Goal: Check status

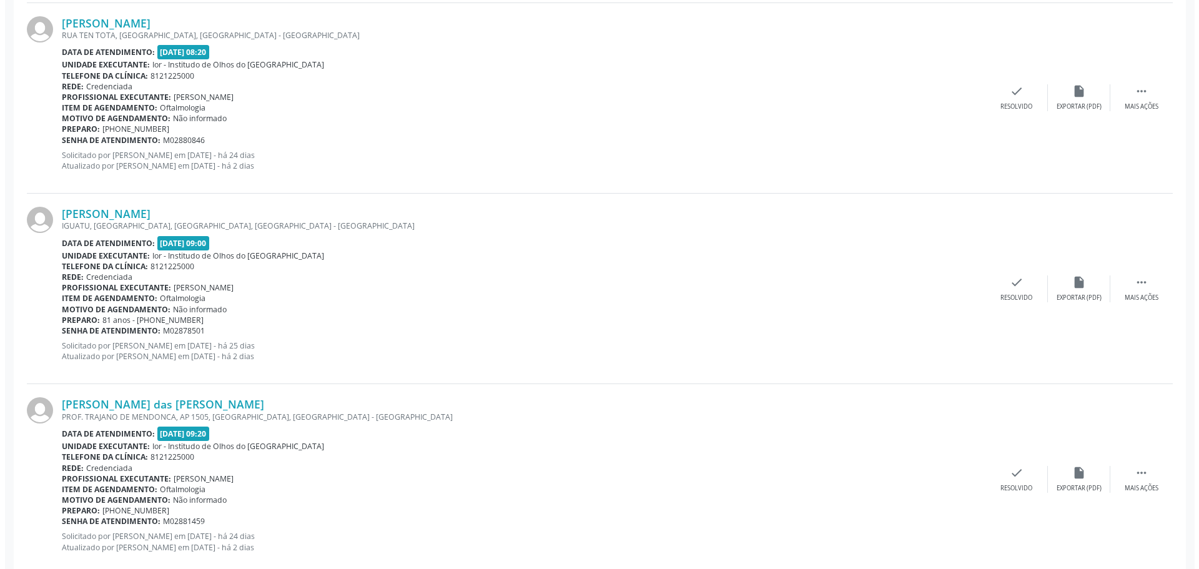
scroll to position [624, 0]
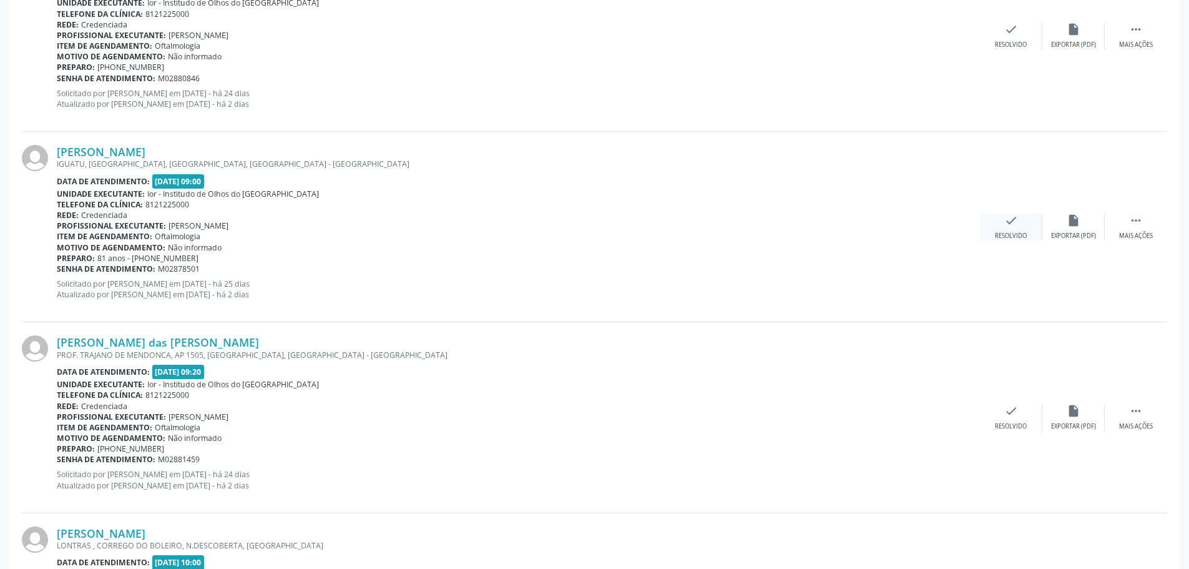
click at [1008, 224] on icon "check" at bounding box center [1011, 220] width 14 height 14
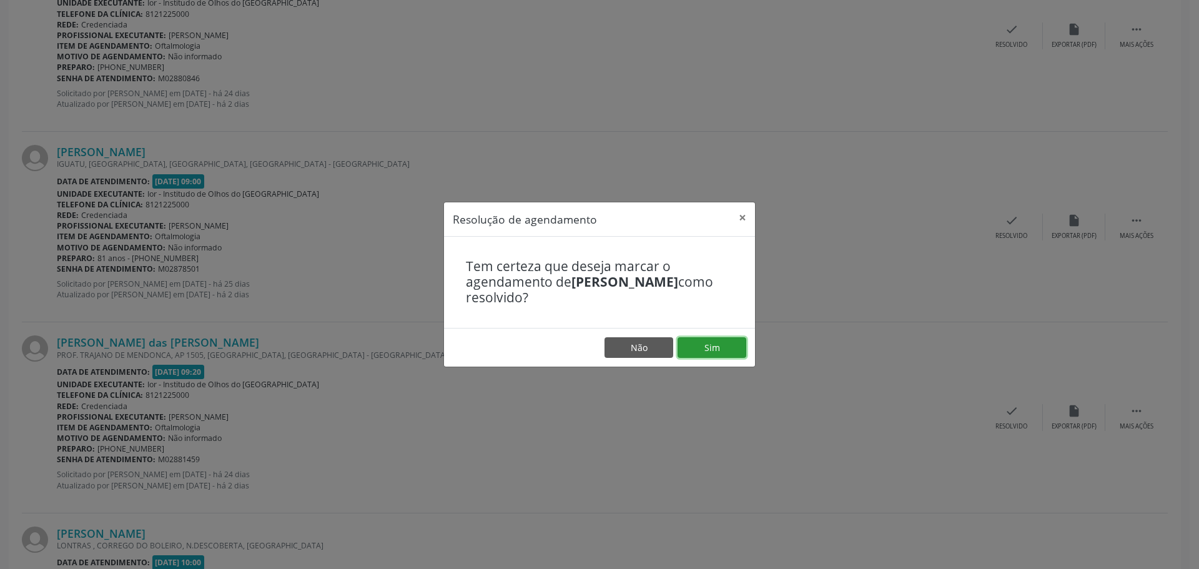
click at [722, 345] on button "Sim" at bounding box center [711, 347] width 69 height 21
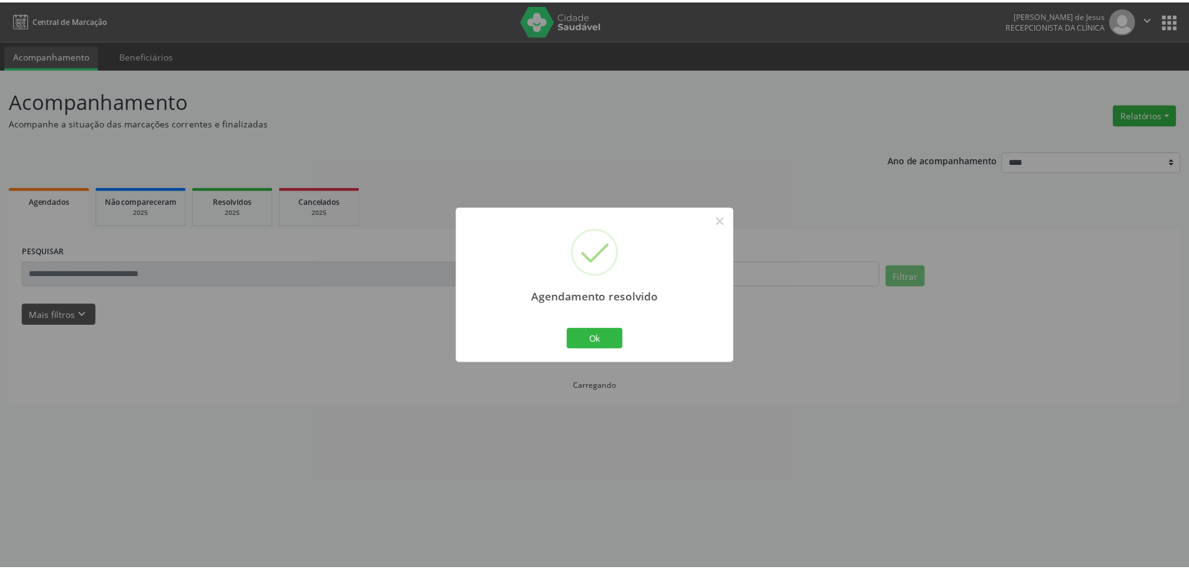
scroll to position [0, 0]
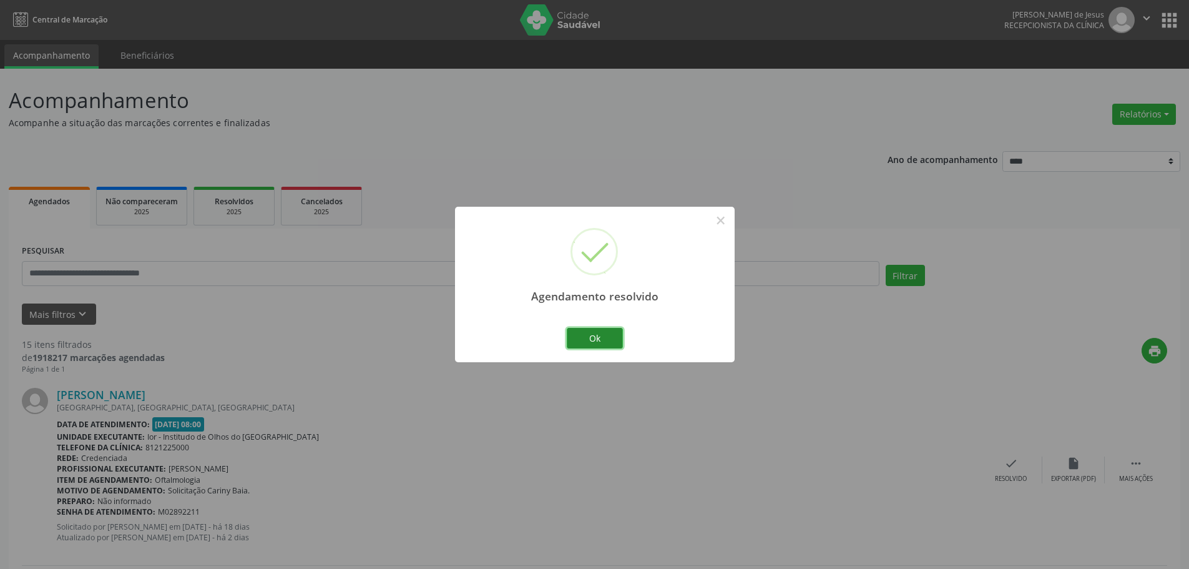
click at [599, 331] on button "Ok" at bounding box center [595, 338] width 56 height 21
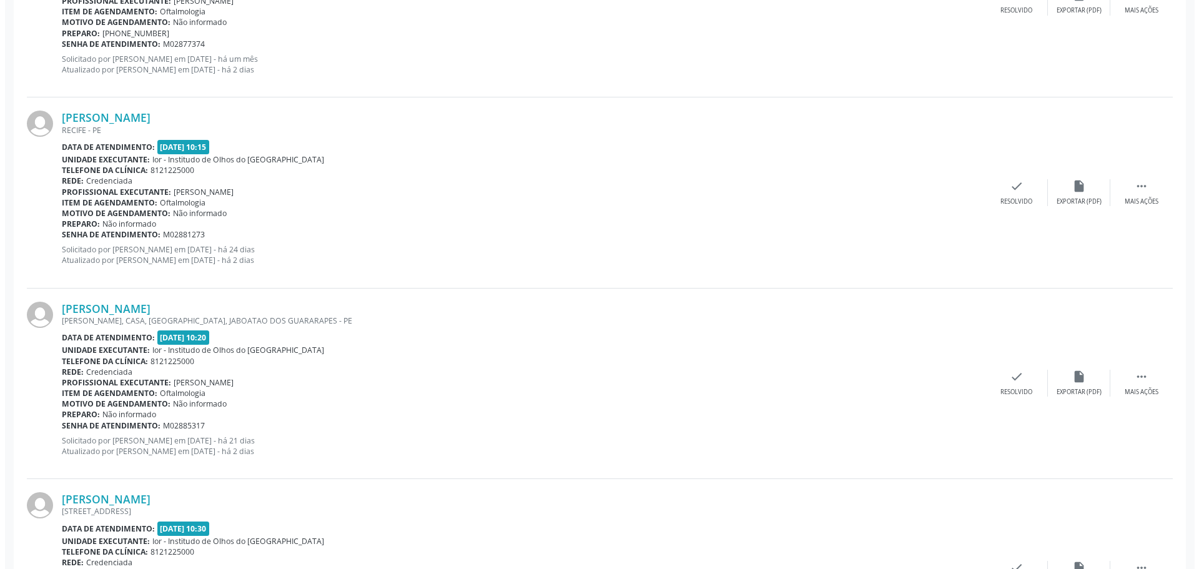
scroll to position [1249, 0]
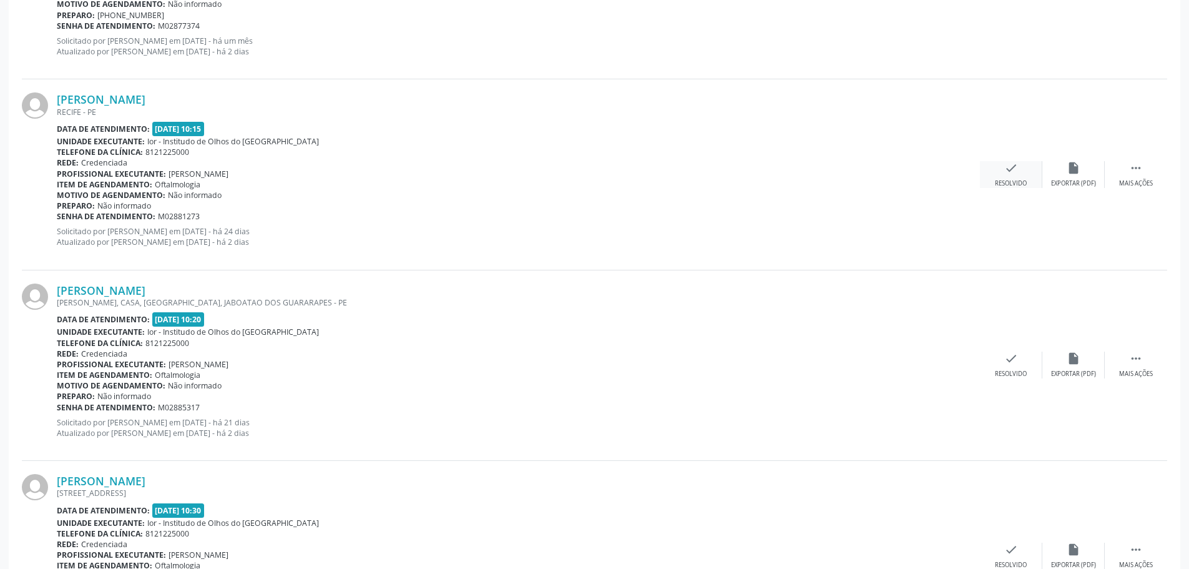
click at [1008, 169] on icon "check" at bounding box center [1011, 168] width 14 height 14
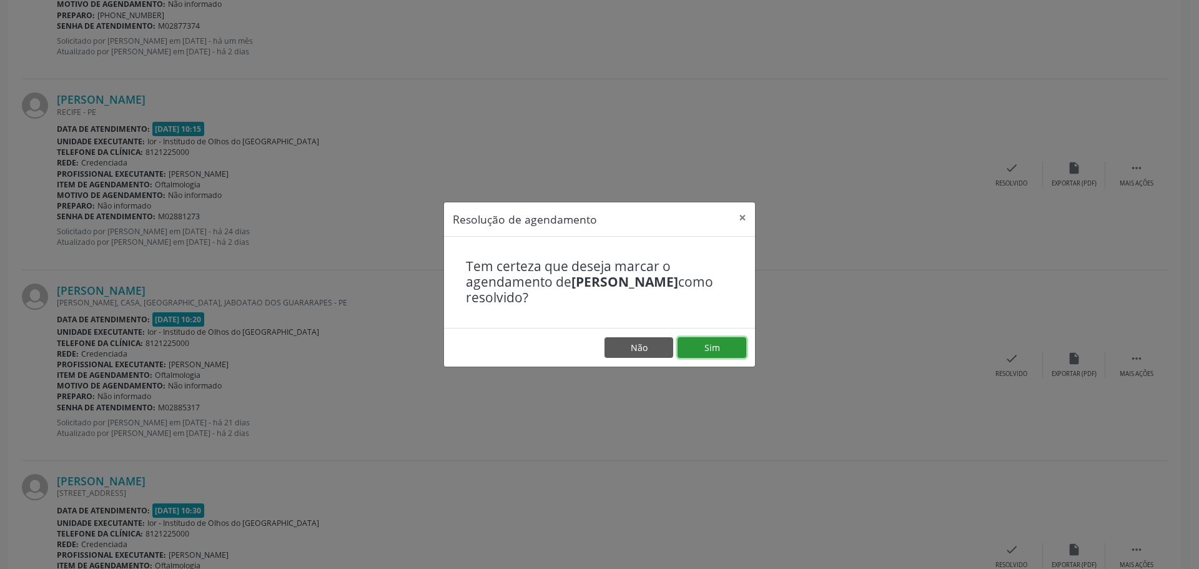
click at [709, 341] on button "Sim" at bounding box center [711, 347] width 69 height 21
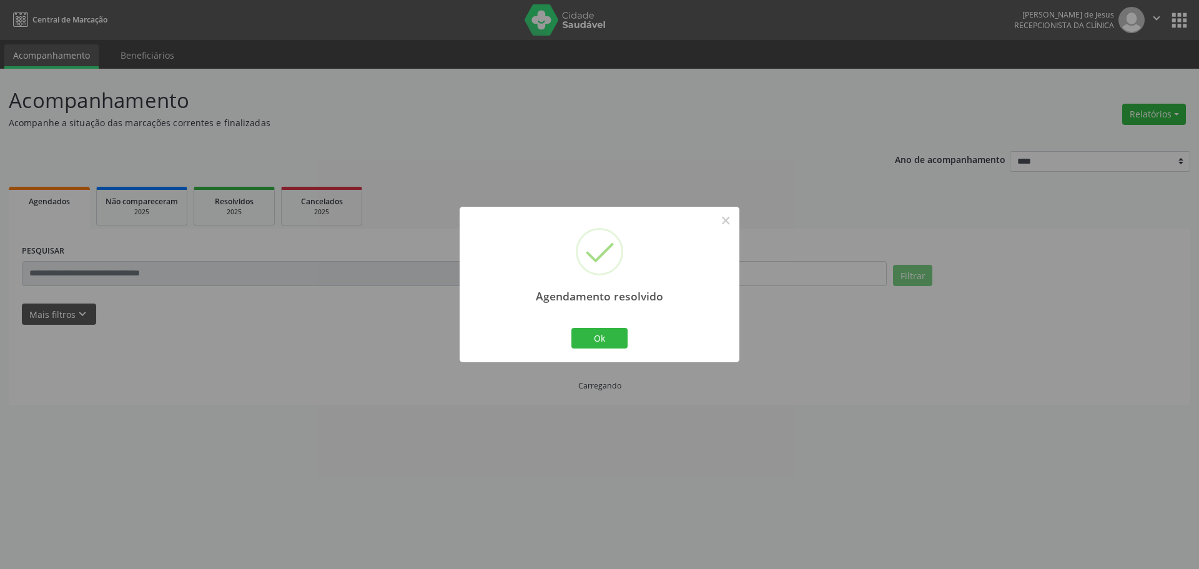
scroll to position [0, 0]
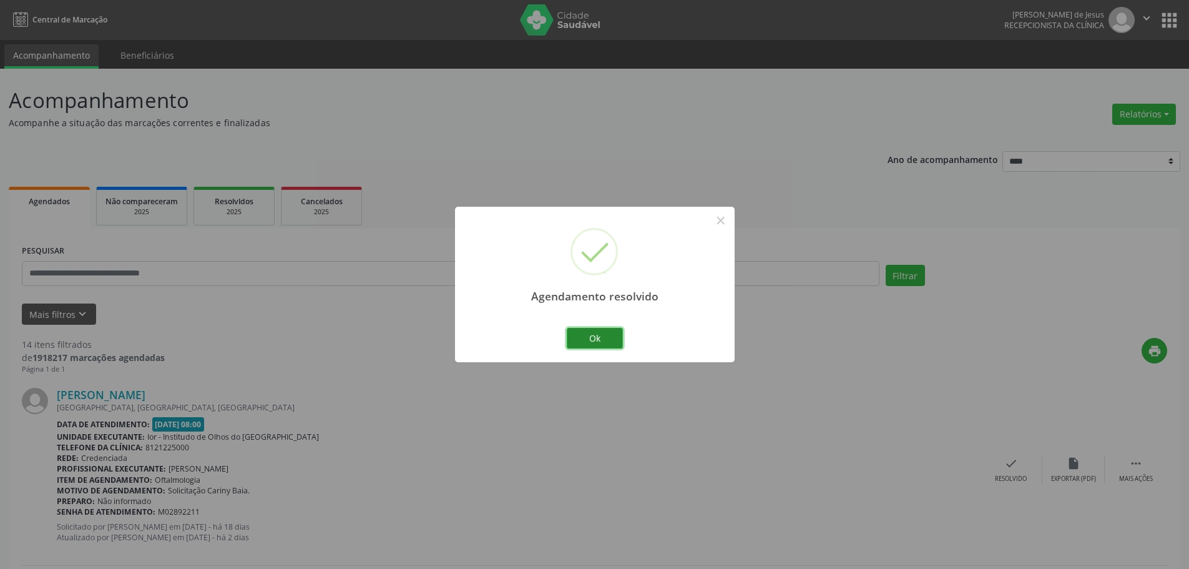
drag, startPoint x: 587, startPoint y: 345, endPoint x: 579, endPoint y: 339, distance: 9.9
click at [587, 345] on button "Ok" at bounding box center [595, 338] width 56 height 21
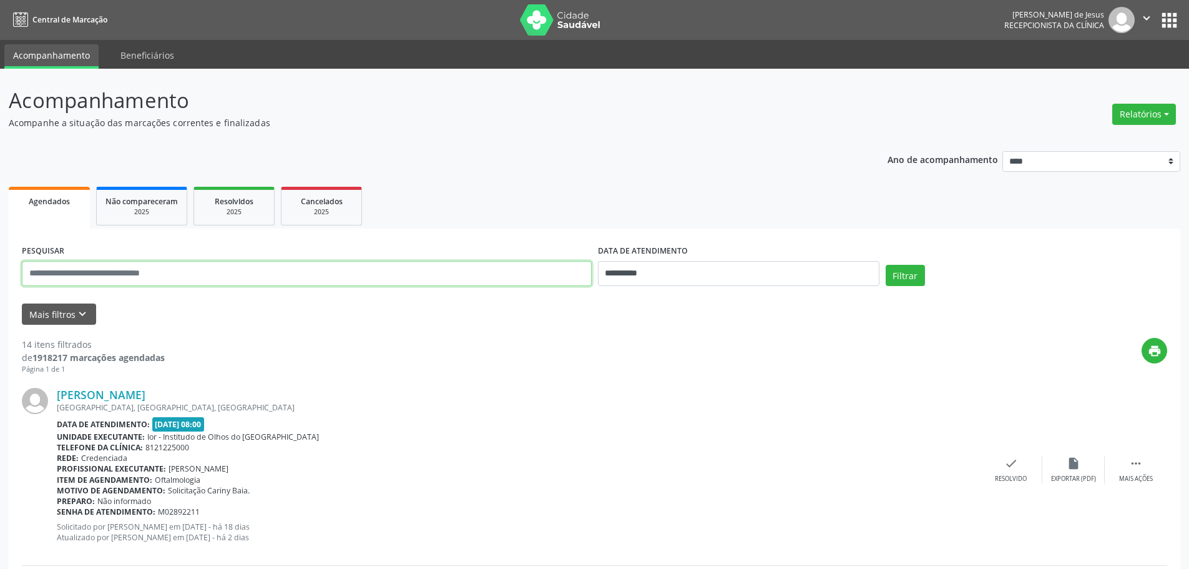
click at [367, 281] on input "text" at bounding box center [307, 273] width 570 height 25
type input "**********"
click at [901, 279] on button "Filtrar" at bounding box center [905, 275] width 39 height 21
